Goal: Task Accomplishment & Management: Use online tool/utility

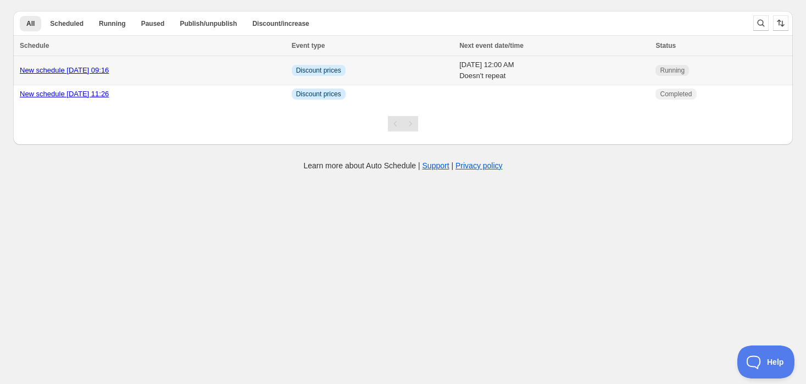
click at [104, 66] on link "New schedule [DATE] 09:16" at bounding box center [64, 70] width 89 height 8
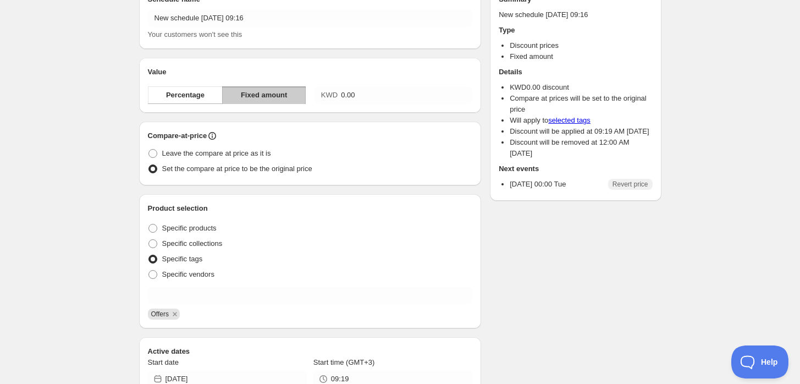
scroll to position [61, 0]
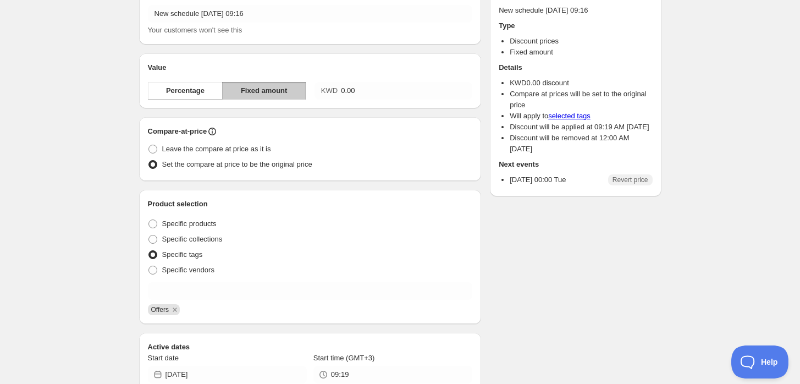
click at [161, 310] on span "Offers" at bounding box center [160, 310] width 18 height 8
copy span "Offers"
